Goal: Task Accomplishment & Management: Use online tool/utility

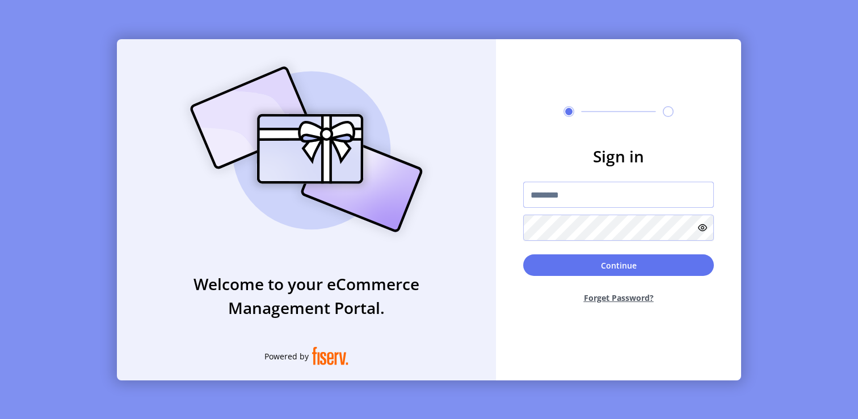
click at [591, 203] on input "text" at bounding box center [618, 195] width 191 height 26
type input "**********"
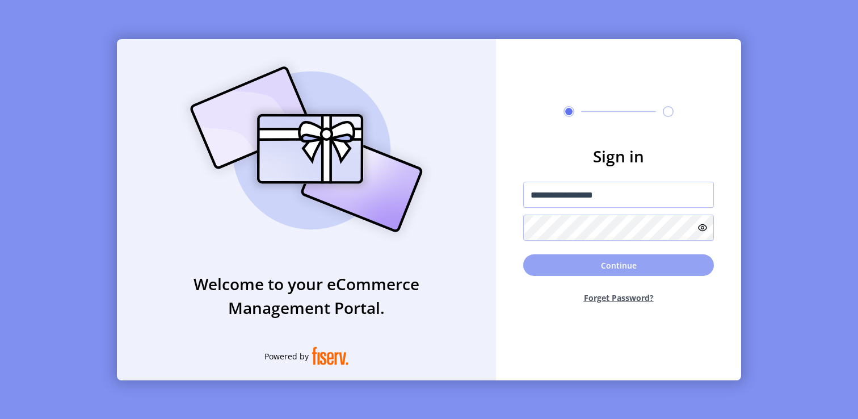
click at [651, 265] on button "Continue" at bounding box center [618, 265] width 191 height 22
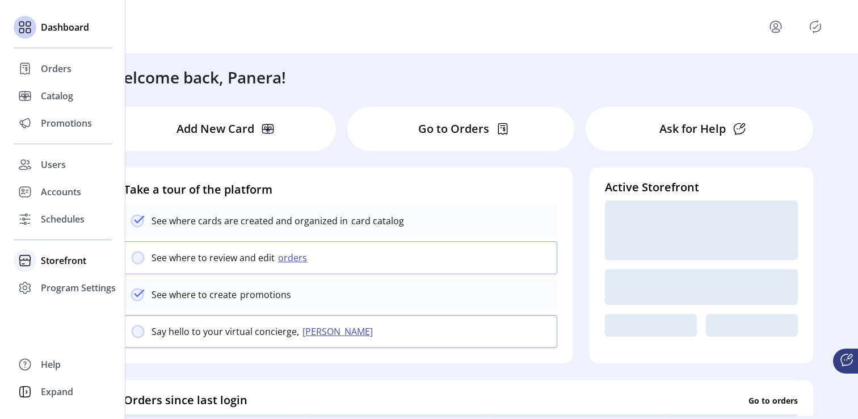
click at [70, 255] on span "Storefront" at bounding box center [63, 261] width 45 height 14
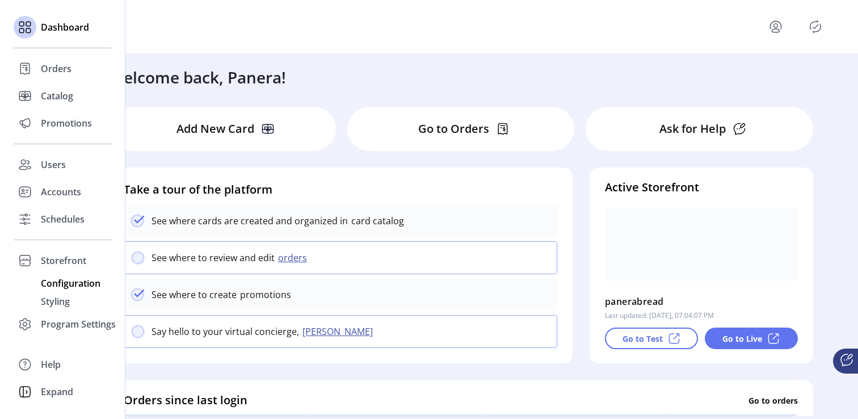
click at [73, 279] on span "Configuration" at bounding box center [71, 283] width 60 height 14
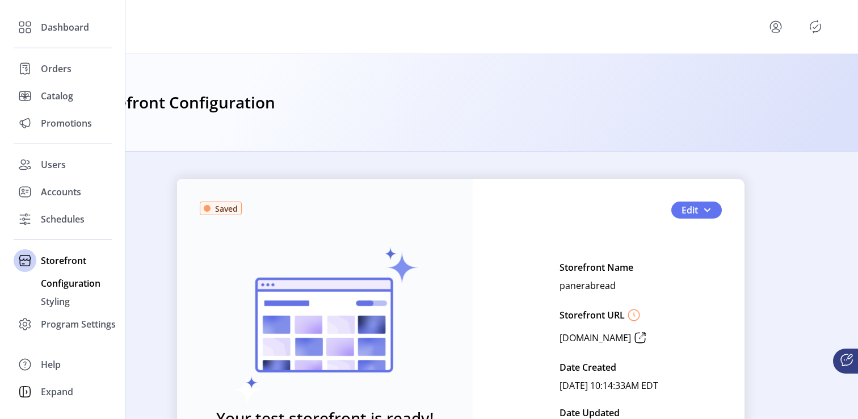
click at [73, 283] on span "Configuration" at bounding box center [71, 283] width 60 height 14
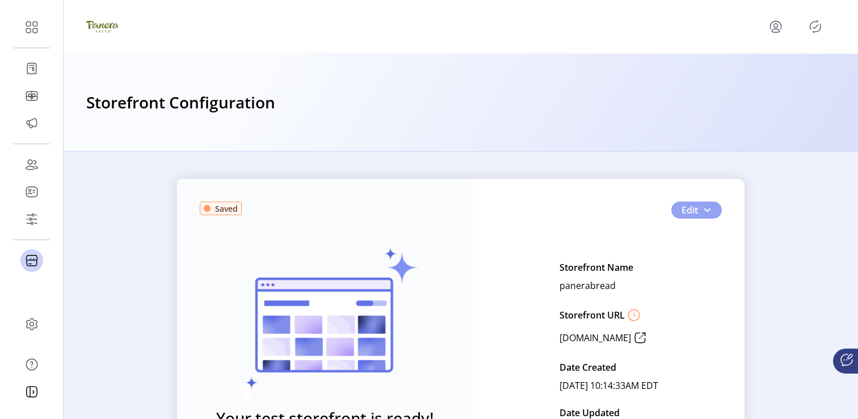
click at [713, 212] on button "Edit" at bounding box center [696, 209] width 51 height 17
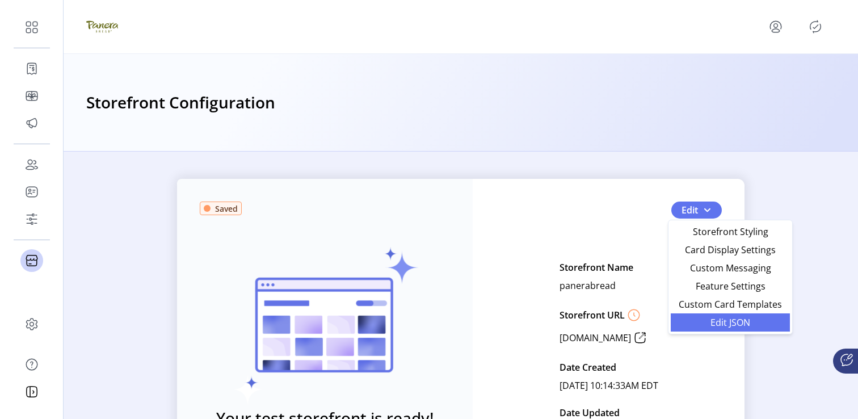
click at [724, 319] on span "Edit JSON" at bounding box center [731, 322] width 106 height 9
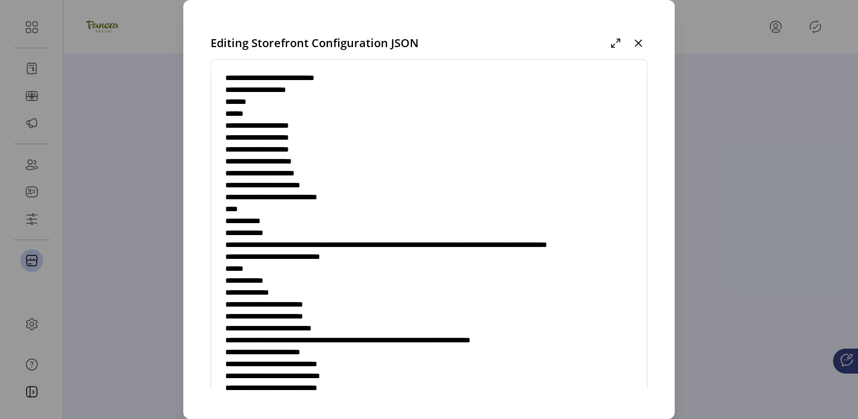
scroll to position [409, 0]
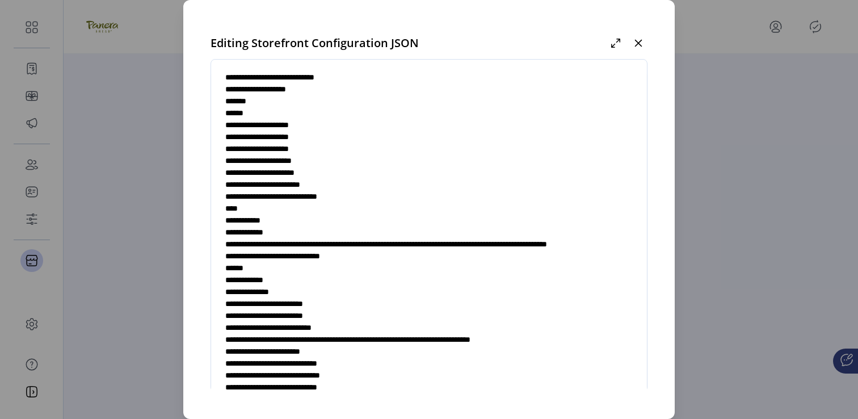
drag, startPoint x: 295, startPoint y: 241, endPoint x: 366, endPoint y: 253, distance: 71.9
click at [366, 253] on textarea at bounding box center [429, 240] width 436 height 335
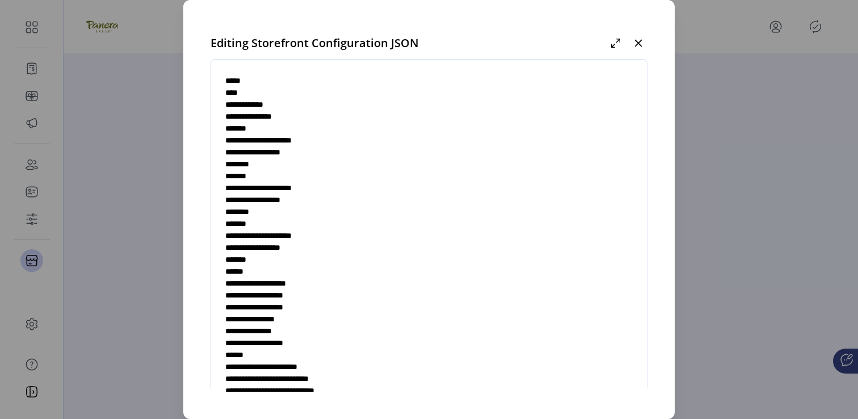
scroll to position [3016, 0]
click at [295, 198] on textarea at bounding box center [429, 240] width 436 height 335
paste textarea "**********"
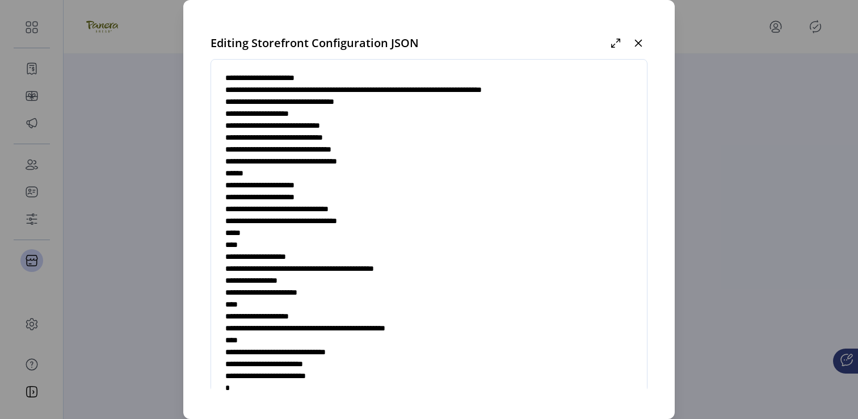
scroll to position [70, 0]
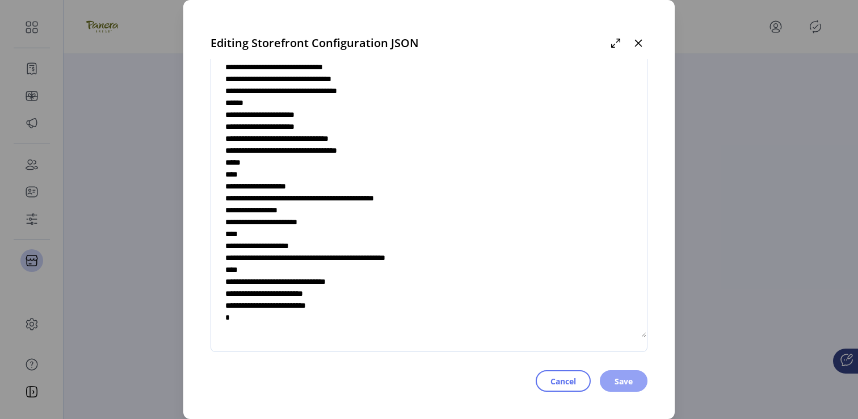
type textarea "**********"
click at [623, 380] on span "Save" at bounding box center [624, 381] width 18 height 12
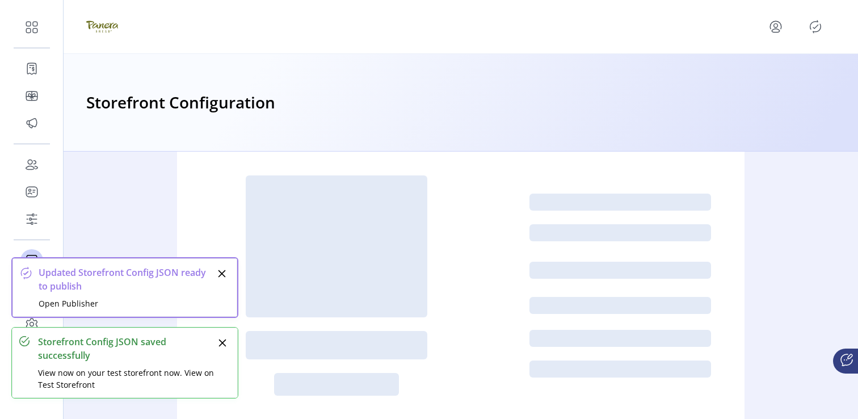
click at [221, 272] on icon "Close" at bounding box center [221, 273] width 9 height 9
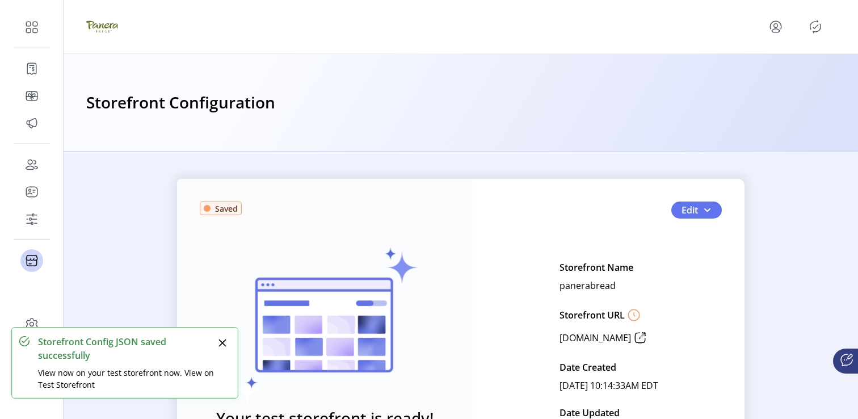
click at [221, 339] on icon "Close" at bounding box center [222, 342] width 9 height 9
